Goal: Task Accomplishment & Management: Check status

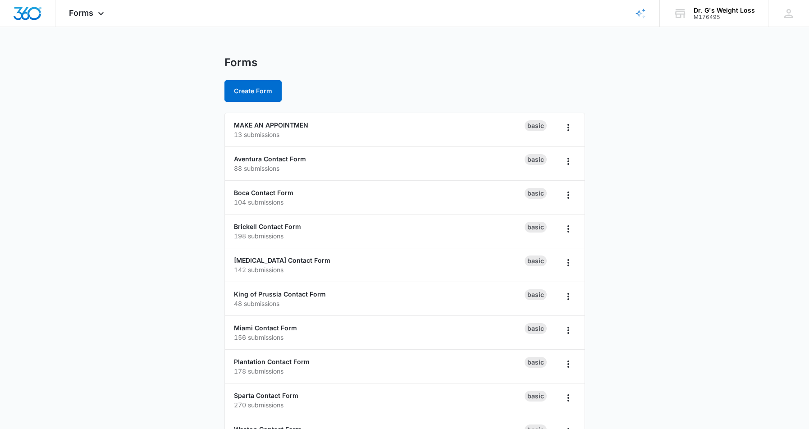
click at [746, 314] on main "Forms Create Form MAKE AN APPOINTMEN 13 submissions Basic Aventura Contact Form…" at bounding box center [404, 326] width 809 height 541
click at [91, 98] on main "Forms Create Form MAKE AN APPOINTMEN 13 submissions Basic Aventura Contact Form…" at bounding box center [404, 326] width 809 height 541
click at [263, 228] on link "Brickell Contact Form" at bounding box center [267, 227] width 67 height 8
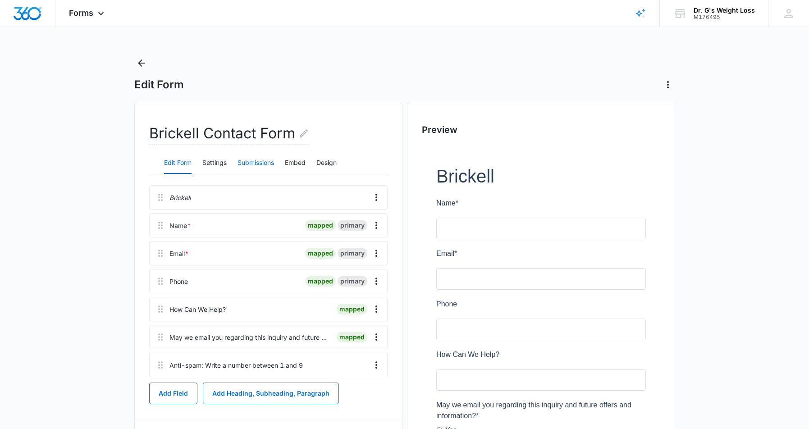
click at [256, 160] on button "Submissions" at bounding box center [255, 163] width 36 height 22
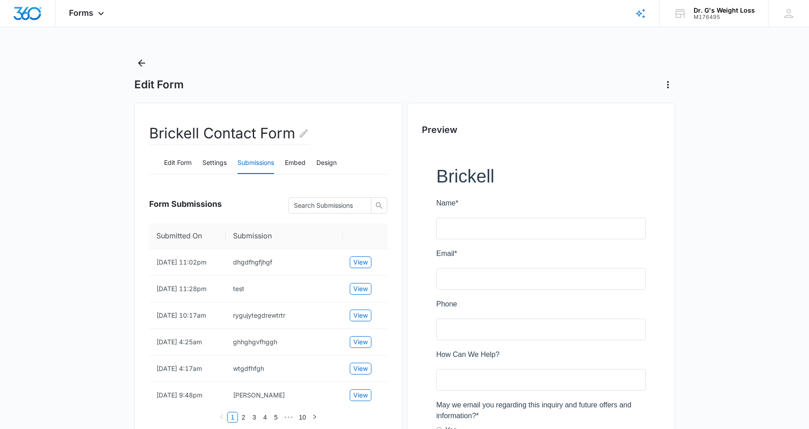
click at [201, 267] on td "[DATE] 11:02pm" at bounding box center [187, 262] width 77 height 27
